Goal: Task Accomplishment & Management: Manage account settings

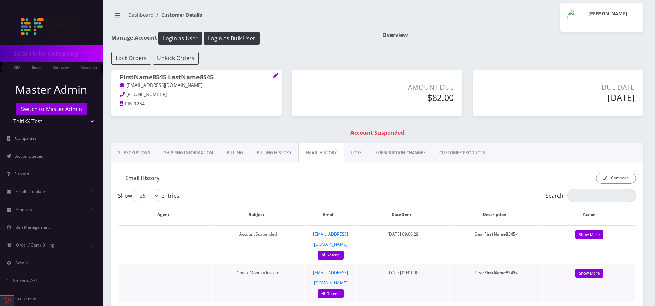
scroll to position [3, 0]
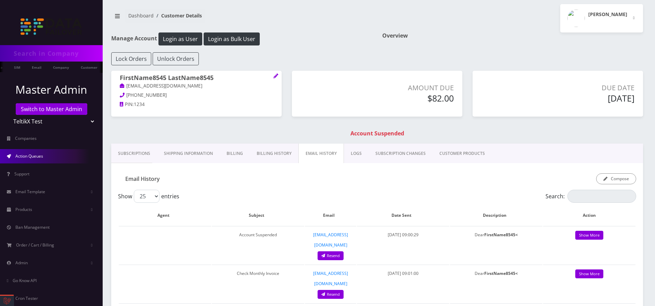
click at [62, 152] on link "Action Queues" at bounding box center [51, 156] width 103 height 14
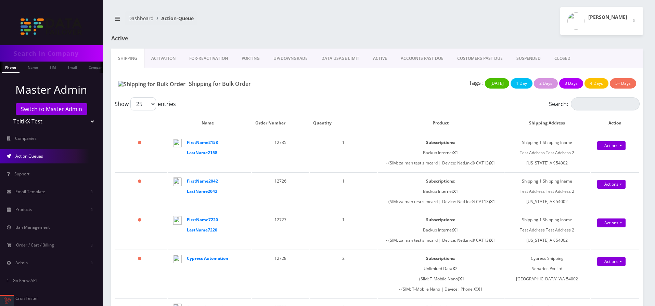
click at [419, 58] on link "ACCOUNTS PAST DUE" at bounding box center [422, 59] width 57 height 20
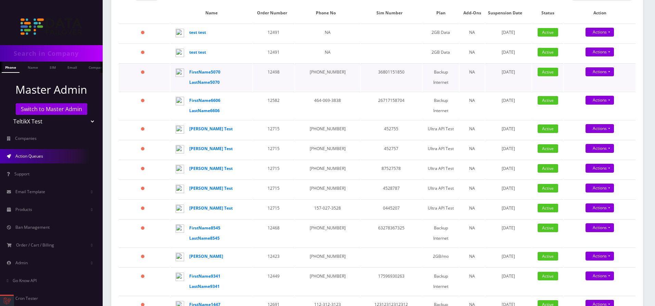
scroll to position [30, 0]
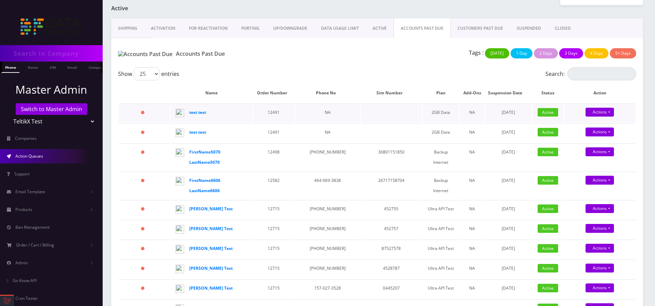
click at [550, 111] on span "Active" at bounding box center [548, 112] width 21 height 9
click at [593, 111] on link "Actions" at bounding box center [600, 112] width 28 height 9
click at [551, 117] on td "Active" at bounding box center [547, 113] width 31 height 19
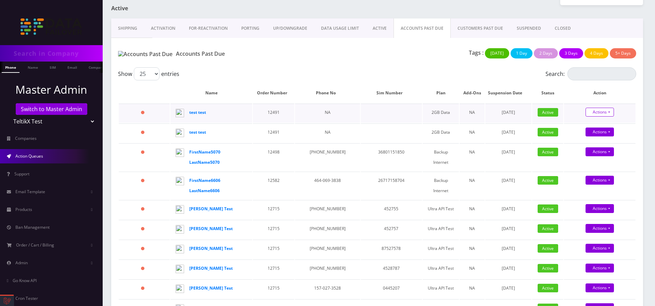
click at [605, 111] on link "Actions" at bounding box center [600, 112] width 28 height 9
click at [549, 115] on span "Active" at bounding box center [548, 112] width 21 height 9
drag, startPoint x: 538, startPoint y: 114, endPoint x: 556, endPoint y: 117, distance: 18.4
click at [556, 117] on td "Active" at bounding box center [547, 113] width 31 height 19
click at [442, 112] on td "2GB Data" at bounding box center [441, 113] width 36 height 19
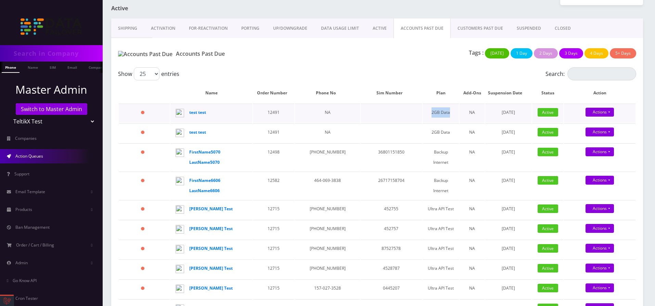
drag, startPoint x: 441, startPoint y: 112, endPoint x: 411, endPoint y: 112, distance: 30.1
click at [423, 112] on td "2GB Data" at bounding box center [441, 113] width 36 height 19
click at [425, 152] on td "Backup Internet" at bounding box center [441, 157] width 36 height 28
